Goal: Transaction & Acquisition: Purchase product/service

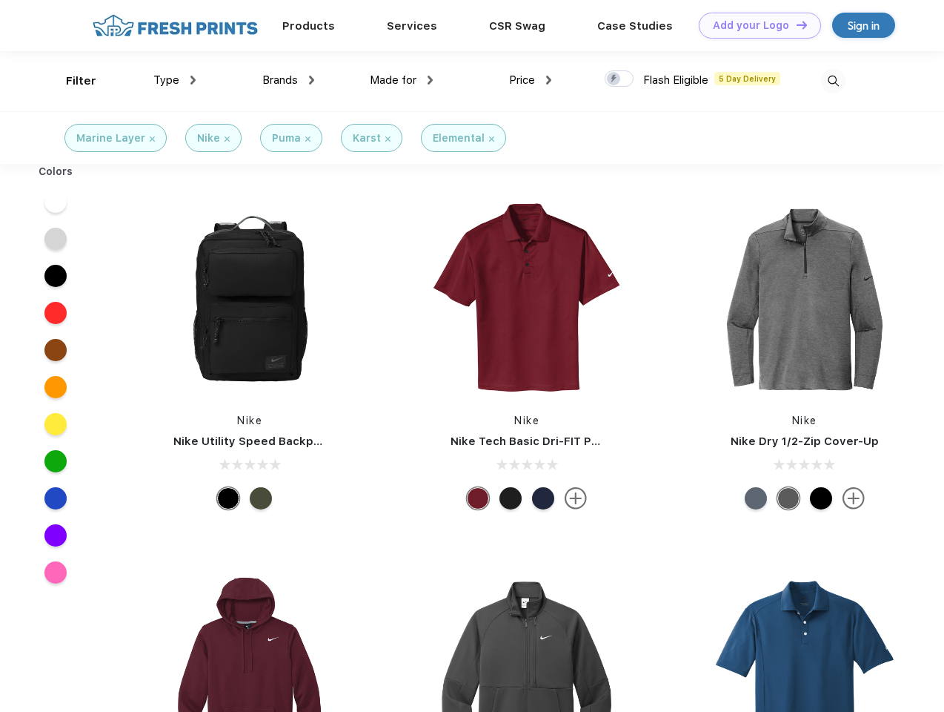
click at [755, 25] on link "Add your Logo Design Tool" at bounding box center [760, 26] width 122 height 26
click at [0, 0] on div "Design Tool" at bounding box center [0, 0] width 0 height 0
click at [795, 24] on link "Add your Logo Design Tool" at bounding box center [760, 26] width 122 height 26
click at [71, 81] on div "Filter" at bounding box center [81, 81] width 30 height 17
click at [175, 80] on span "Type" at bounding box center [166, 79] width 26 height 13
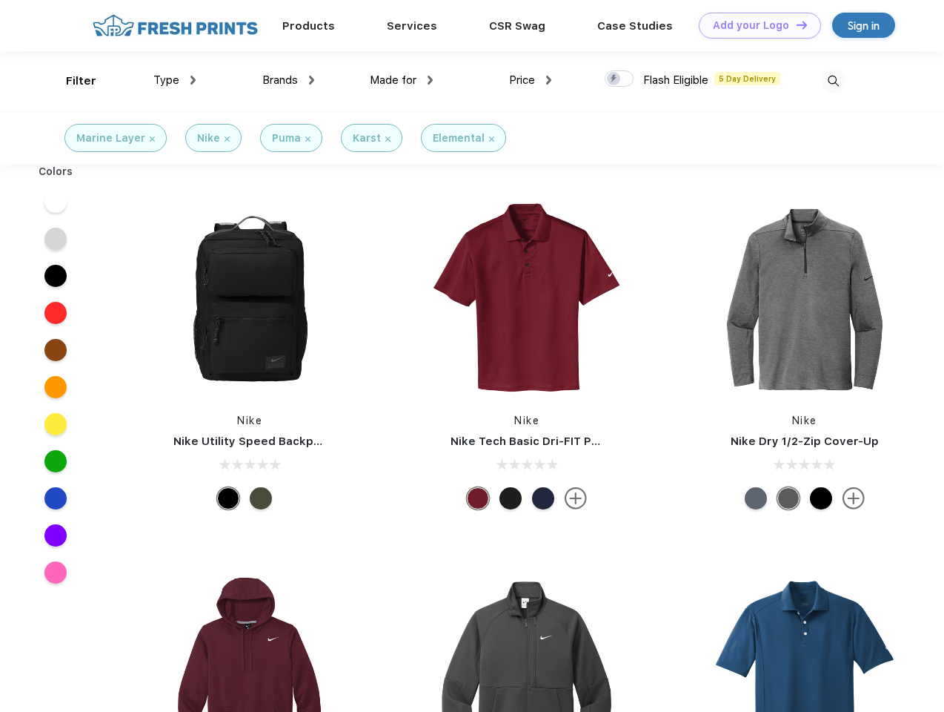
click at [288, 80] on span "Brands" at bounding box center [280, 79] width 36 height 13
click at [402, 80] on span "Made for" at bounding box center [393, 79] width 47 height 13
click at [531, 80] on span "Price" at bounding box center [522, 79] width 26 height 13
click at [620, 79] on div at bounding box center [619, 78] width 29 height 16
click at [615, 79] on input "checkbox" at bounding box center [610, 75] width 10 height 10
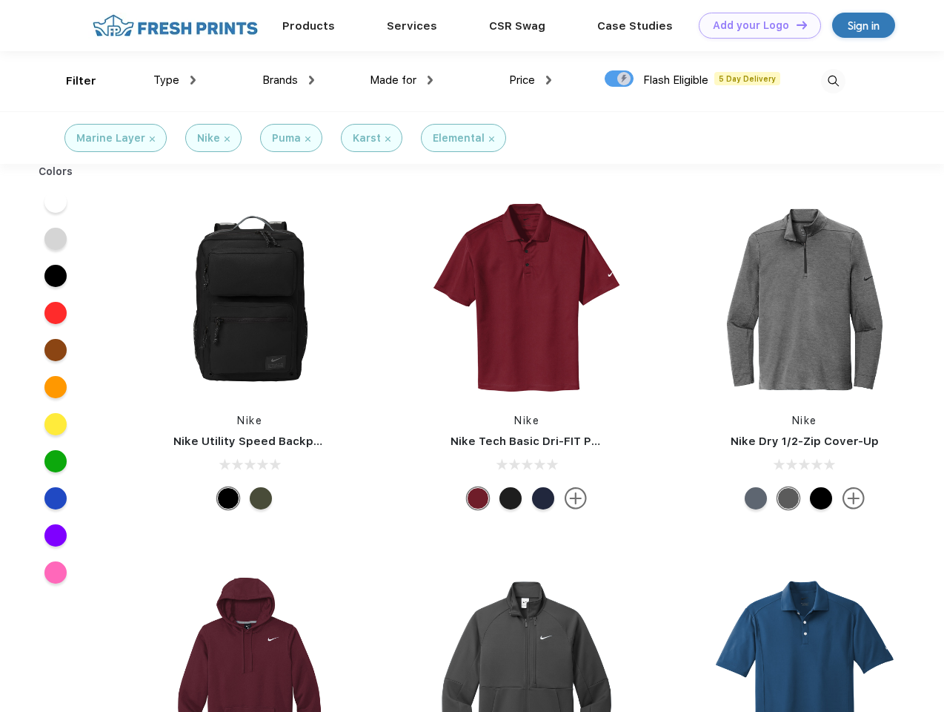
click at [833, 81] on img at bounding box center [833, 81] width 24 height 24
